Goal: Transaction & Acquisition: Purchase product/service

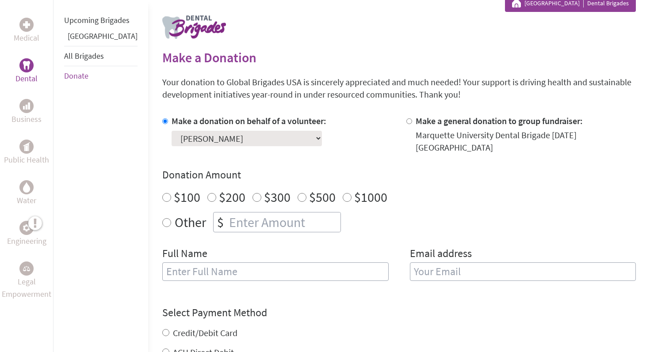
scroll to position [204, 0]
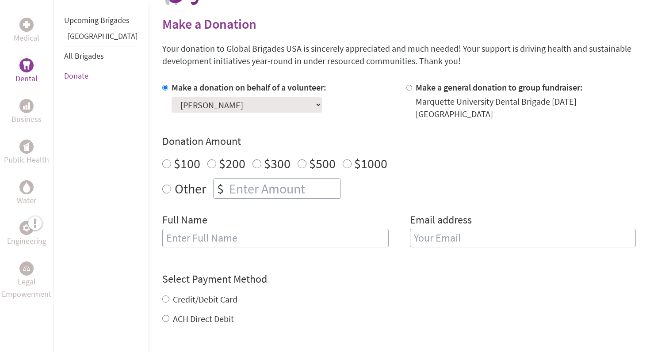
radio input "true"
click at [227, 179] on input "number" at bounding box center [283, 188] width 113 height 19
type input "250"
click at [340, 191] on div "Make a donation on behalf of a volunteer: Select a volunteer... [PERSON_NAME] […" at bounding box center [399, 169] width 474 height 177
click at [290, 229] on input "text" at bounding box center [275, 238] width 226 height 19
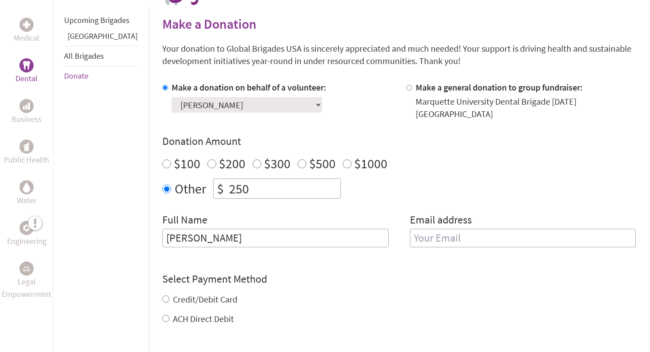
type input "[PERSON_NAME]"
click at [434, 234] on input "email" at bounding box center [523, 238] width 226 height 19
type input "[EMAIL_ADDRESS][DOMAIN_NAME]"
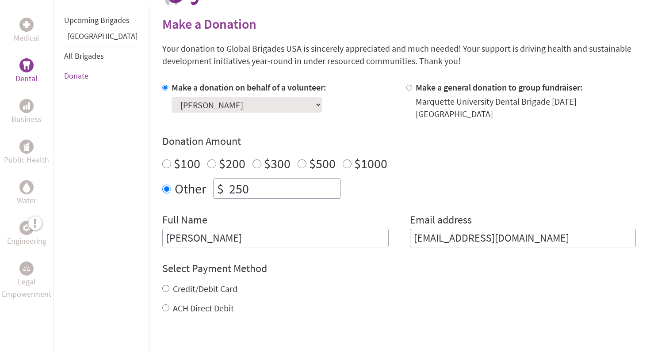
click at [385, 311] on form "Make a donation on behalf of a volunteer: Select a volunteer... [PERSON_NAME] […" at bounding box center [399, 251] width 474 height 341
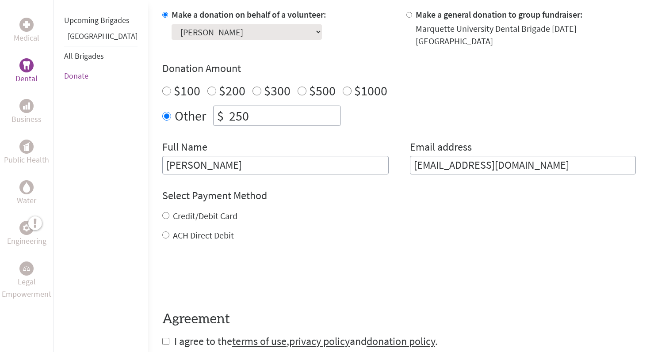
scroll to position [285, 0]
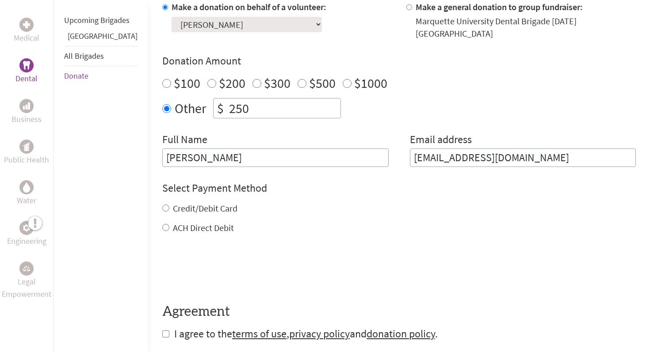
click at [173, 203] on label "Credit/Debit Card" at bounding box center [205, 208] width 65 height 11
click at [162, 205] on input "Credit/Debit Card" at bounding box center [165, 208] width 7 height 7
radio input "true"
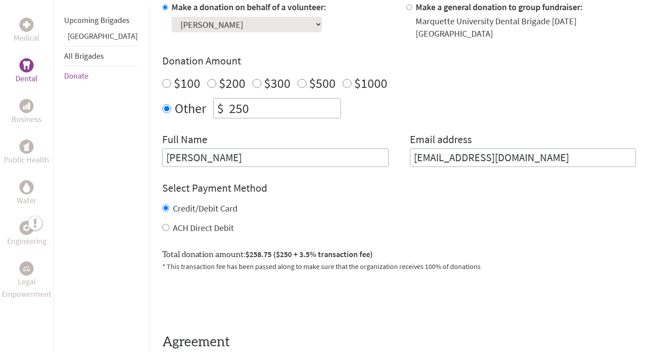
click at [189, 222] on label "ACH Direct Debit" at bounding box center [203, 227] width 61 height 11
click at [169, 224] on input "ACH Direct Debit" at bounding box center [165, 227] width 7 height 7
radio input "true"
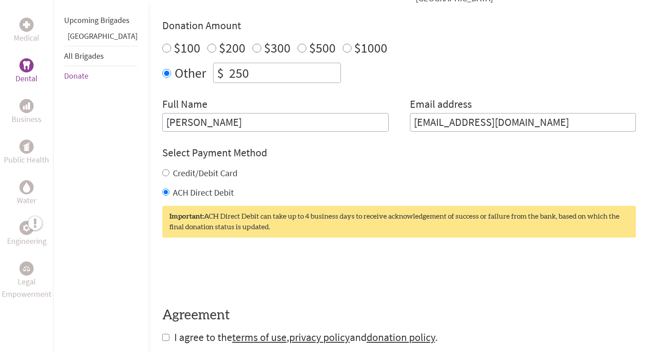
scroll to position [322, 0]
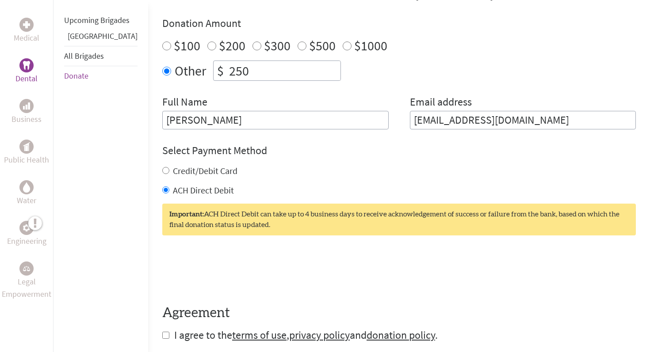
click at [237, 204] on div "Important: ACH Direct Debit can take up to 4 business days to receive acknowled…" at bounding box center [399, 220] width 474 height 32
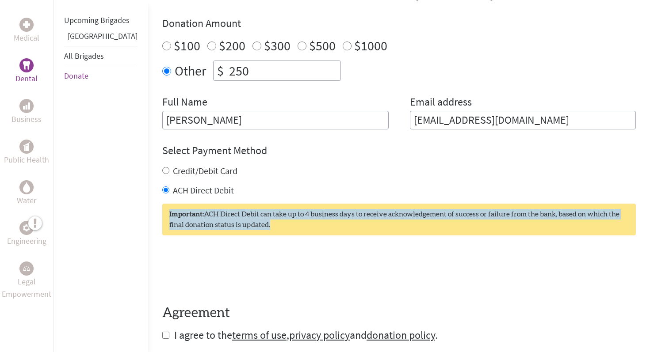
click at [237, 204] on div "Important: ACH Direct Debit can take up to 4 business days to receive acknowled…" at bounding box center [399, 220] width 474 height 32
click at [230, 214] on div "Important: ACH Direct Debit can take up to 4 business days to receive acknowled…" at bounding box center [399, 220] width 474 height 32
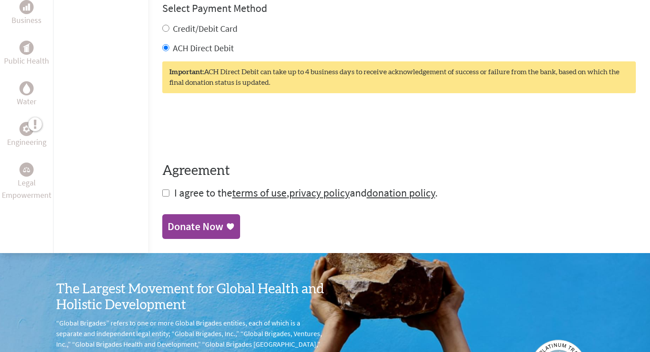
scroll to position [490, 0]
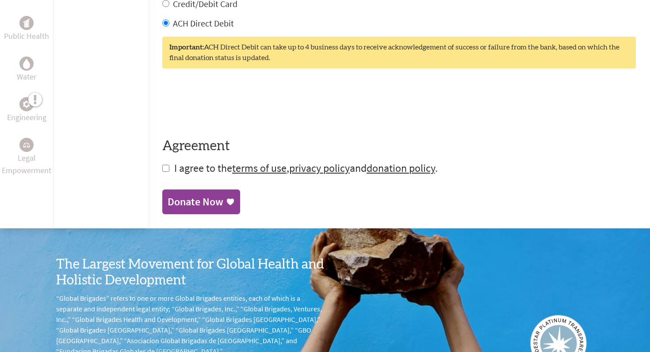
click at [162, 165] on input "checkbox" at bounding box center [165, 168] width 7 height 7
checkbox input "true"
click at [187, 196] on div "Donate Now" at bounding box center [196, 203] width 56 height 14
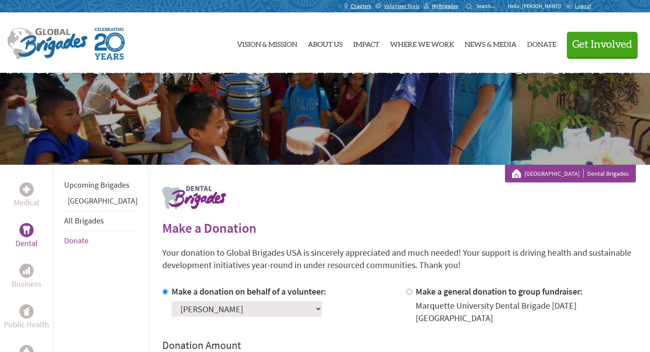
scroll to position [116, 0]
